Goal: Download file/media

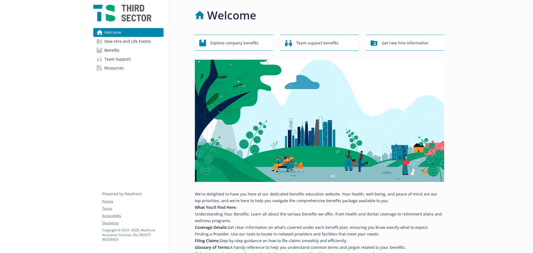
click at [106, 49] on span "Benefits" at bounding box center [111, 50] width 15 height 9
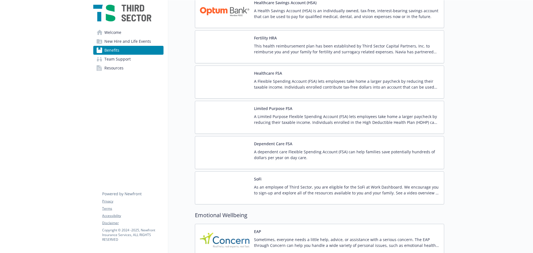
scroll to position [444, 0]
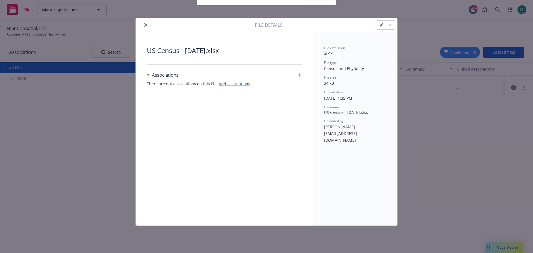
click at [146, 25] on icon "close" at bounding box center [145, 24] width 3 height 3
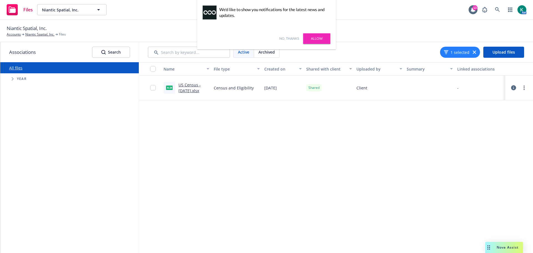
click at [292, 36] on link "No, thanks" at bounding box center [289, 38] width 20 height 5
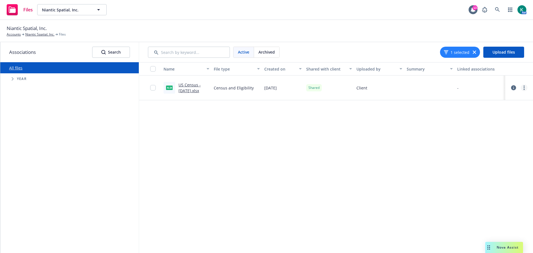
click at [522, 89] on link "more" at bounding box center [523, 87] width 7 height 7
click at [489, 119] on link "Download" at bounding box center [499, 121] width 55 height 11
